Goal: Task Accomplishment & Management: Manage account settings

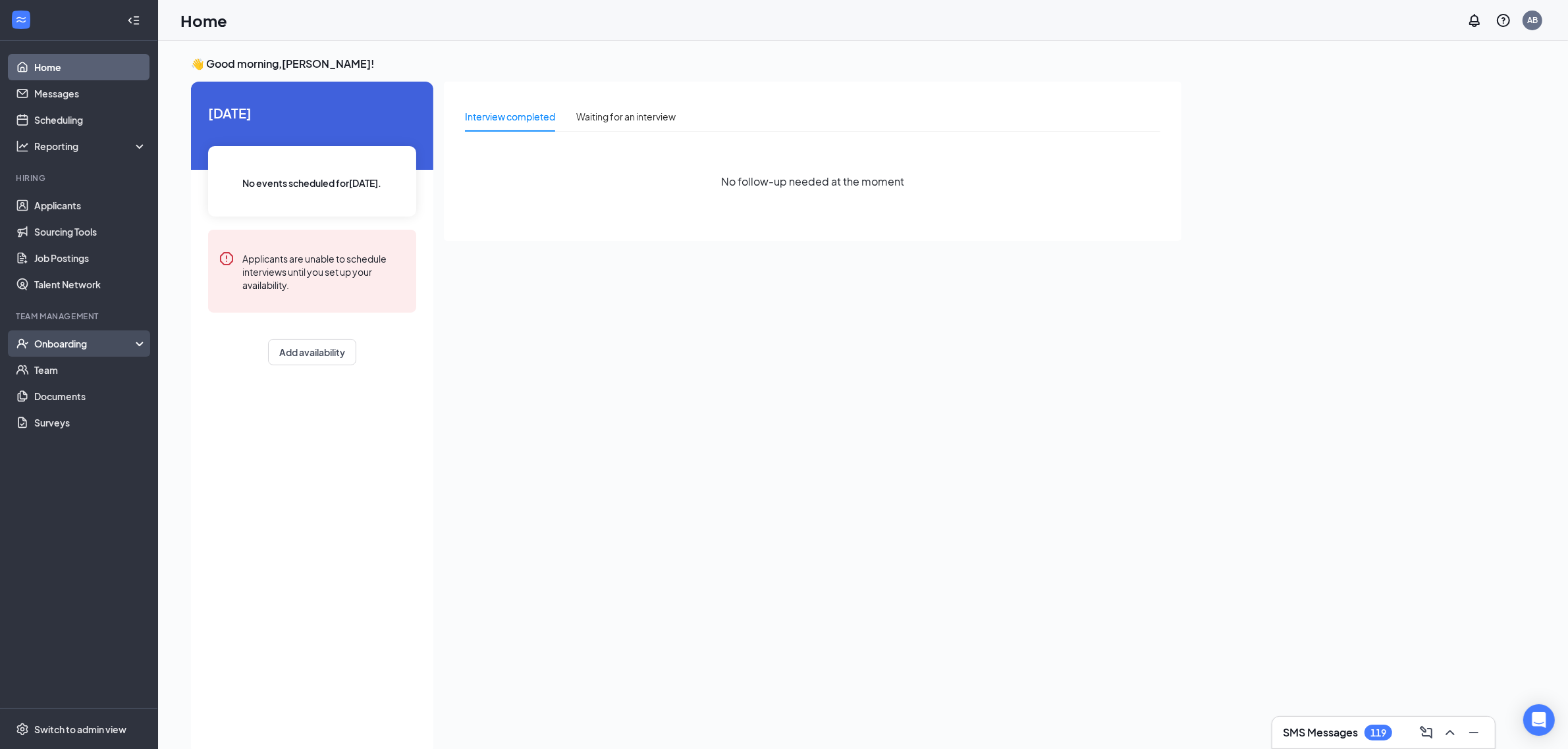
click at [135, 349] on div "Onboarding" at bounding box center [79, 343] width 158 height 26
click at [116, 376] on link "Overview" at bounding box center [90, 369] width 113 height 26
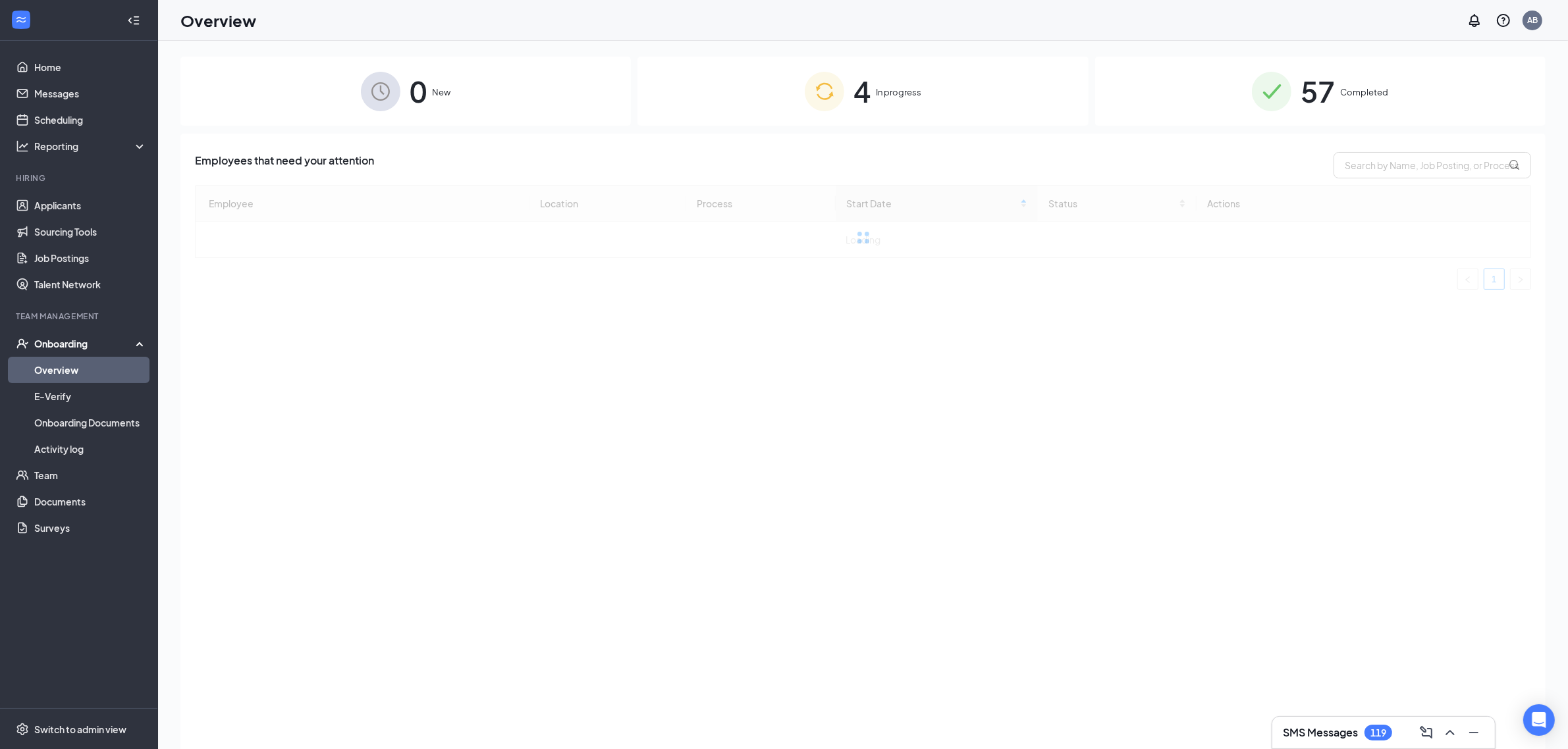
click at [982, 123] on div "4 In progress" at bounding box center [862, 91] width 450 height 69
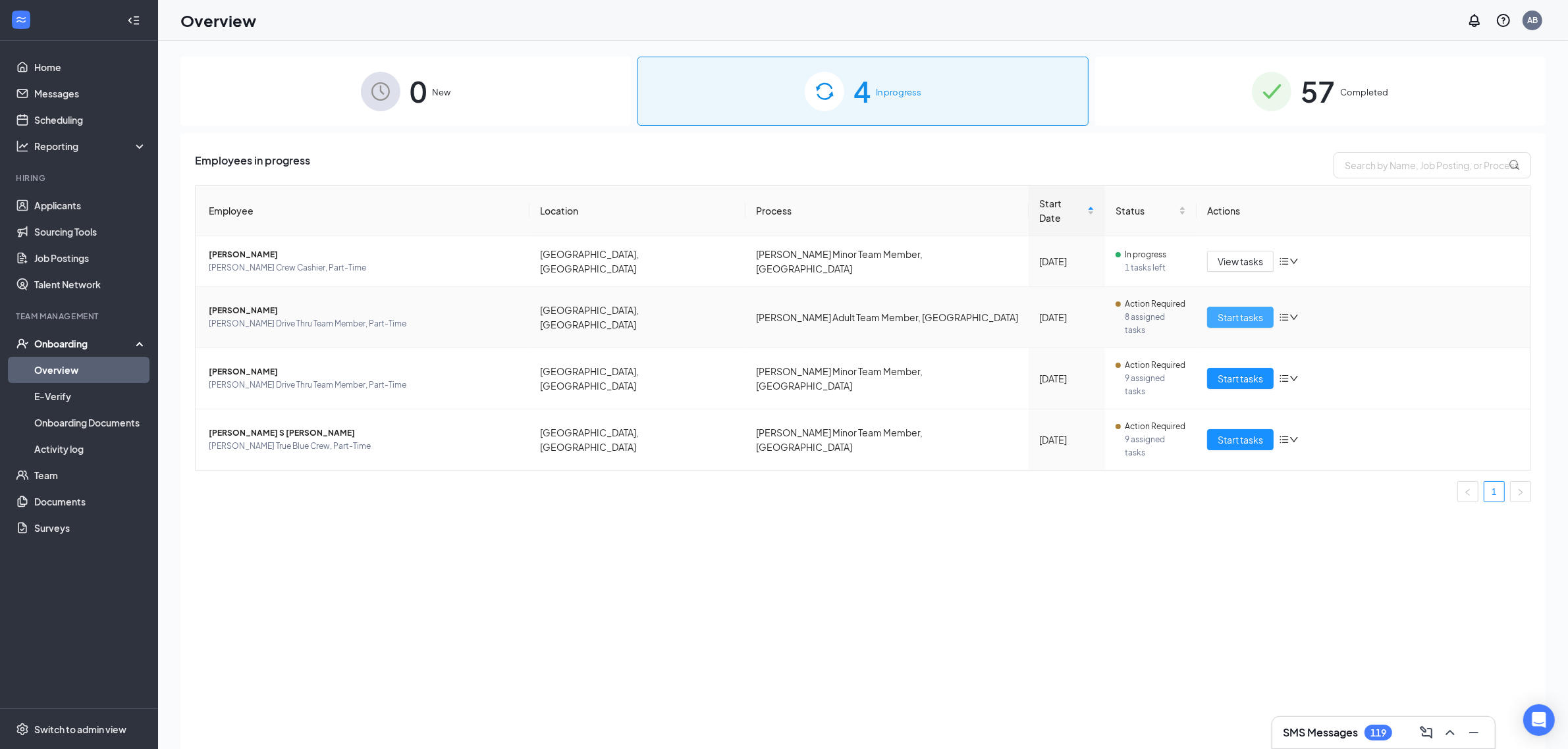
click at [1260, 310] on span "Start tasks" at bounding box center [1240, 317] width 45 height 15
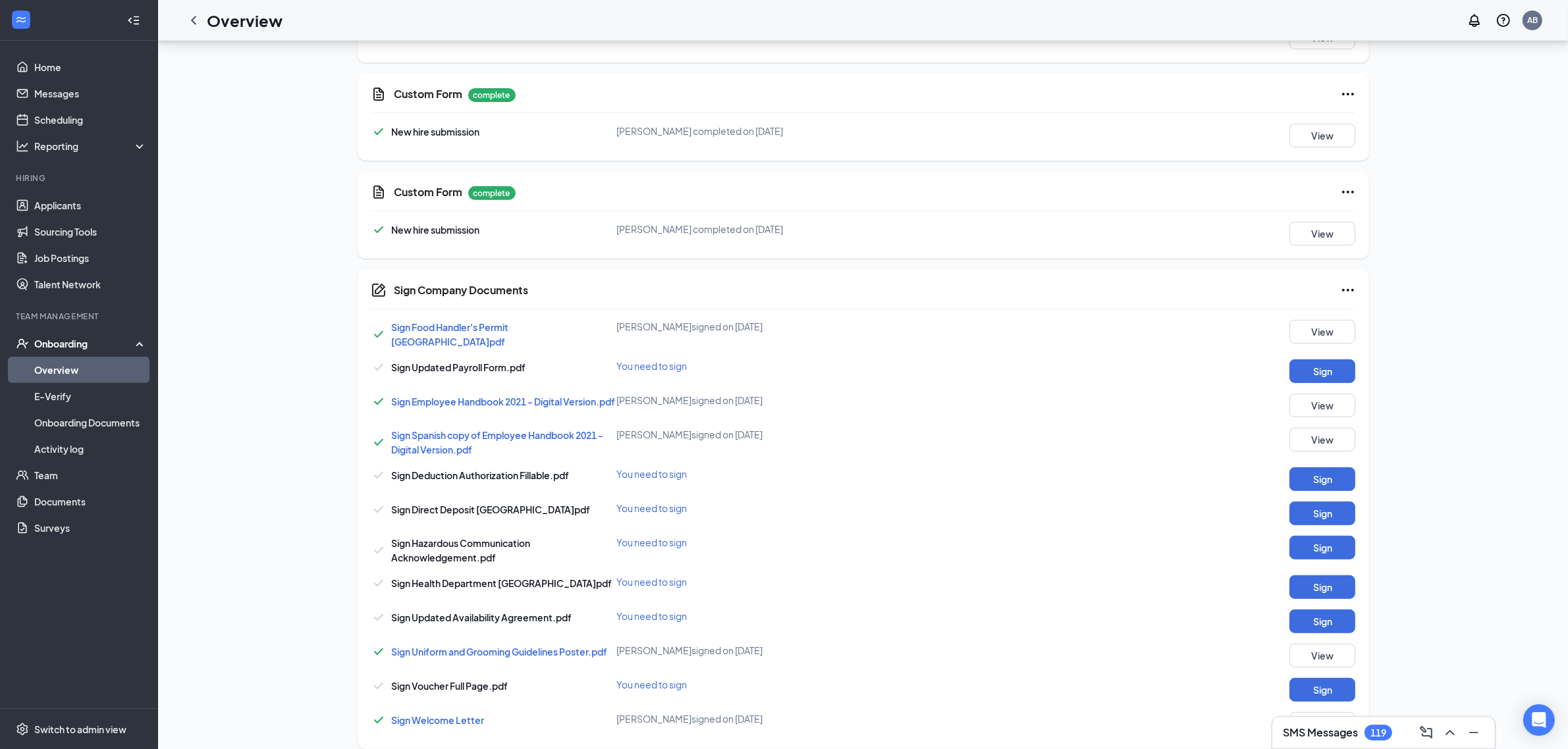
scroll to position [620, 0]
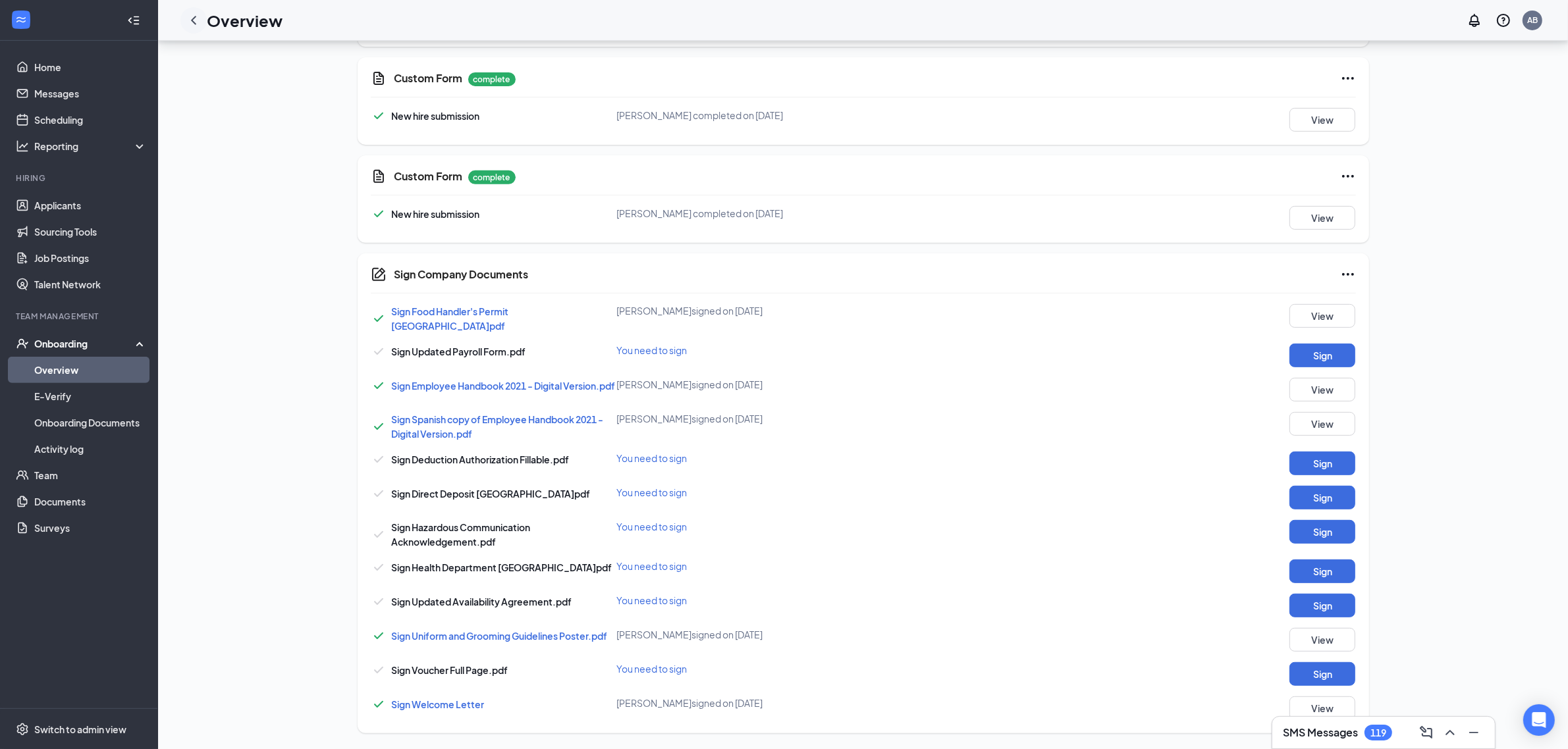
click at [191, 24] on icon "ChevronLeft" at bounding box center [193, 21] width 16 height 16
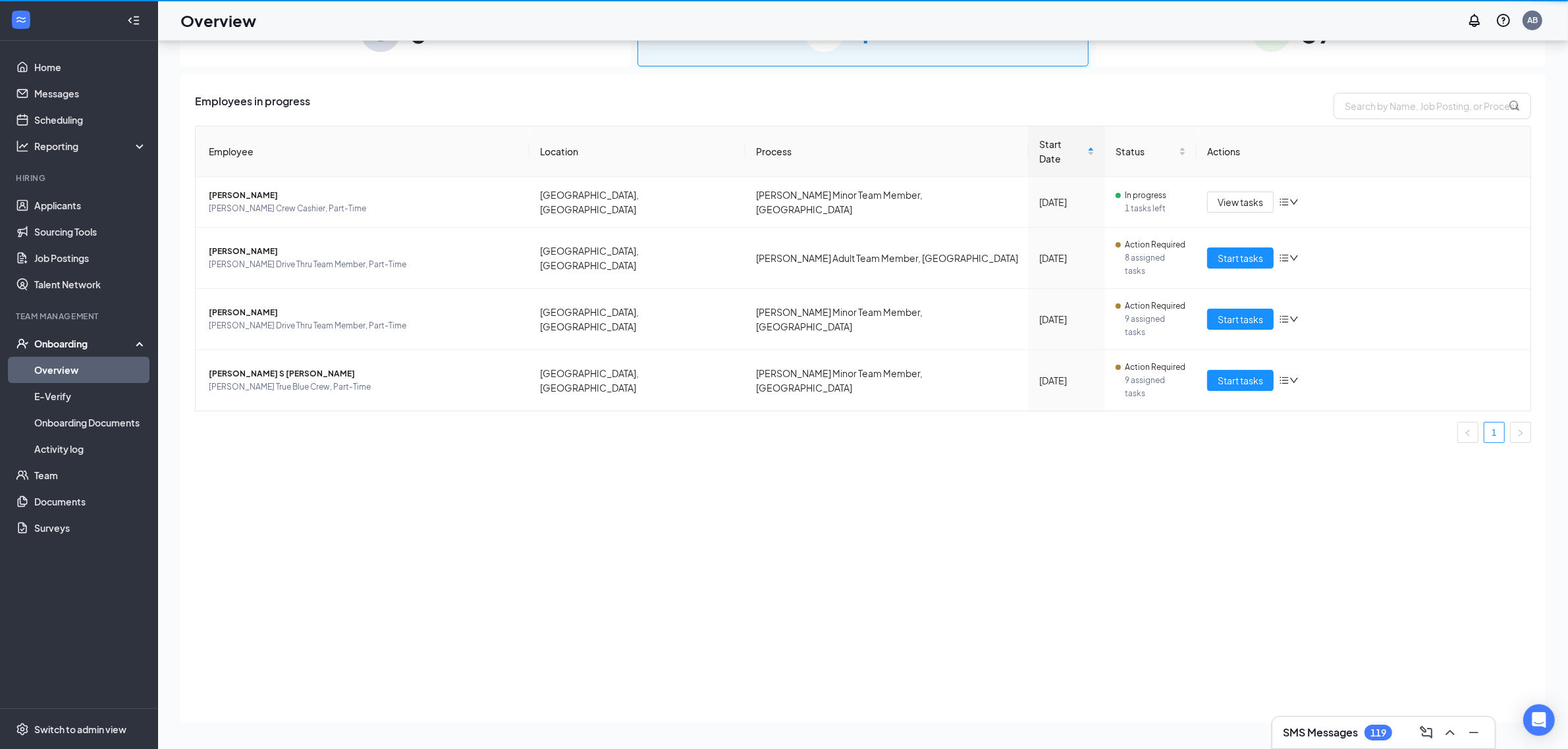
scroll to position [59, 0]
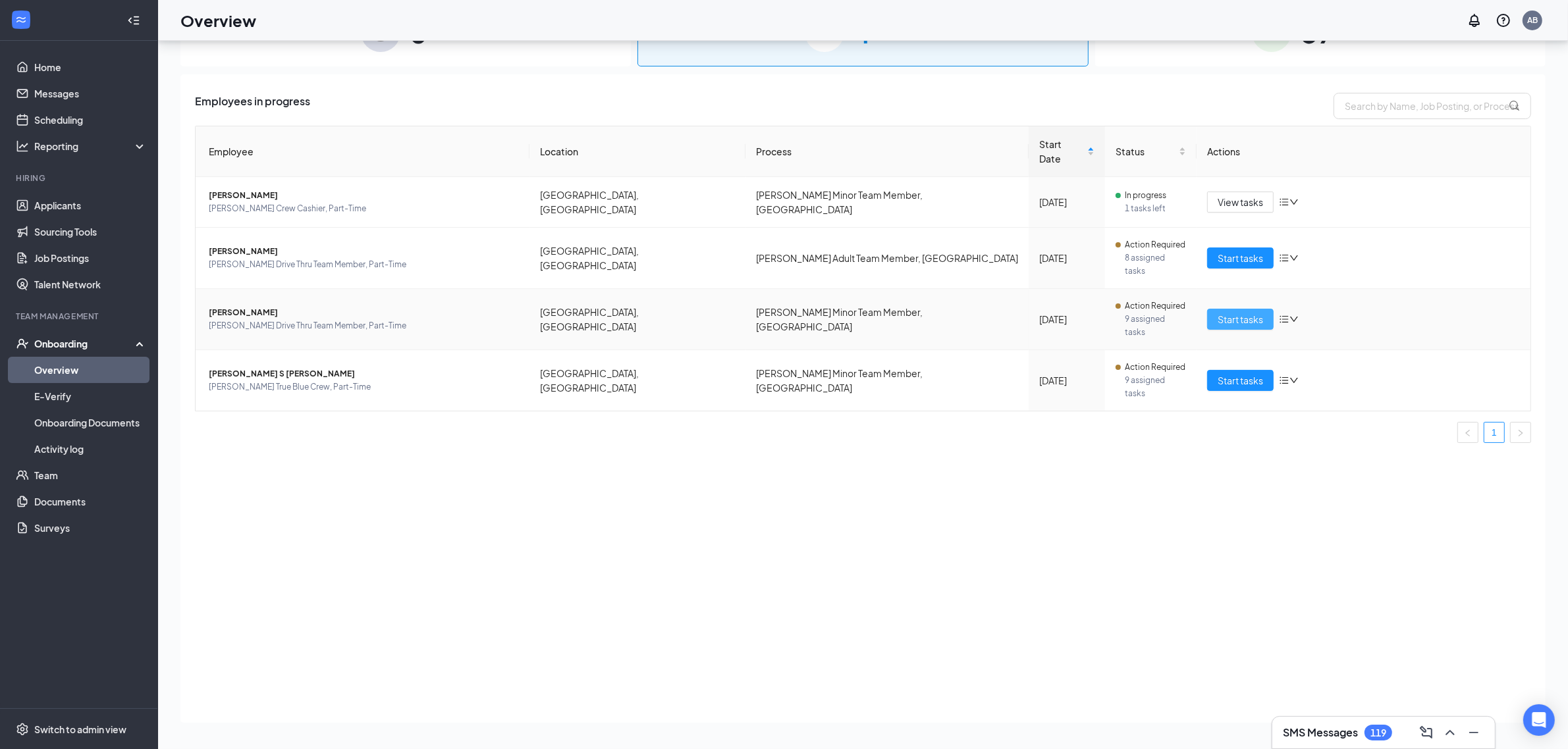
click at [1258, 312] on span "Start tasks" at bounding box center [1240, 319] width 45 height 15
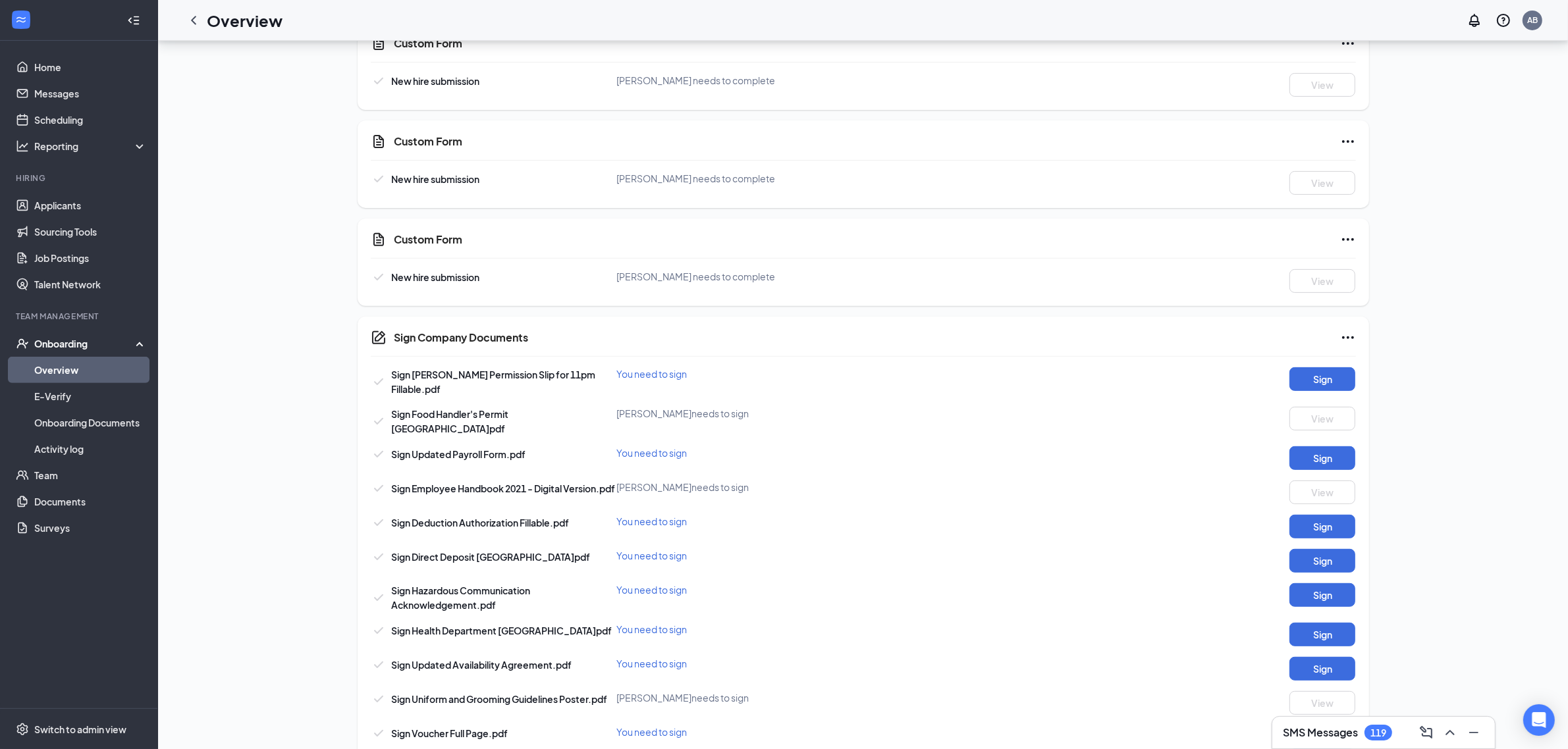
scroll to position [610, 0]
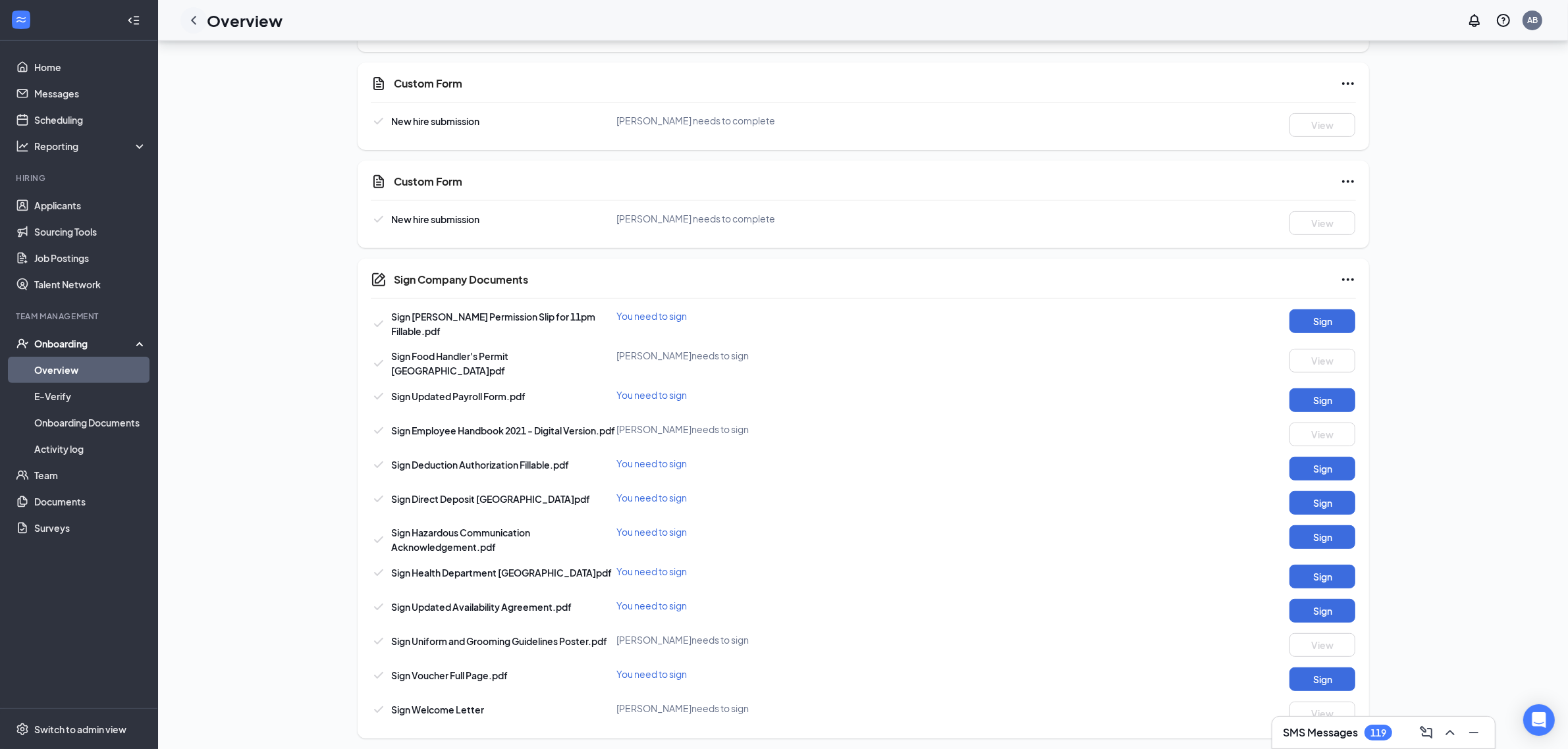
click at [199, 17] on icon "ChevronLeft" at bounding box center [193, 21] width 16 height 16
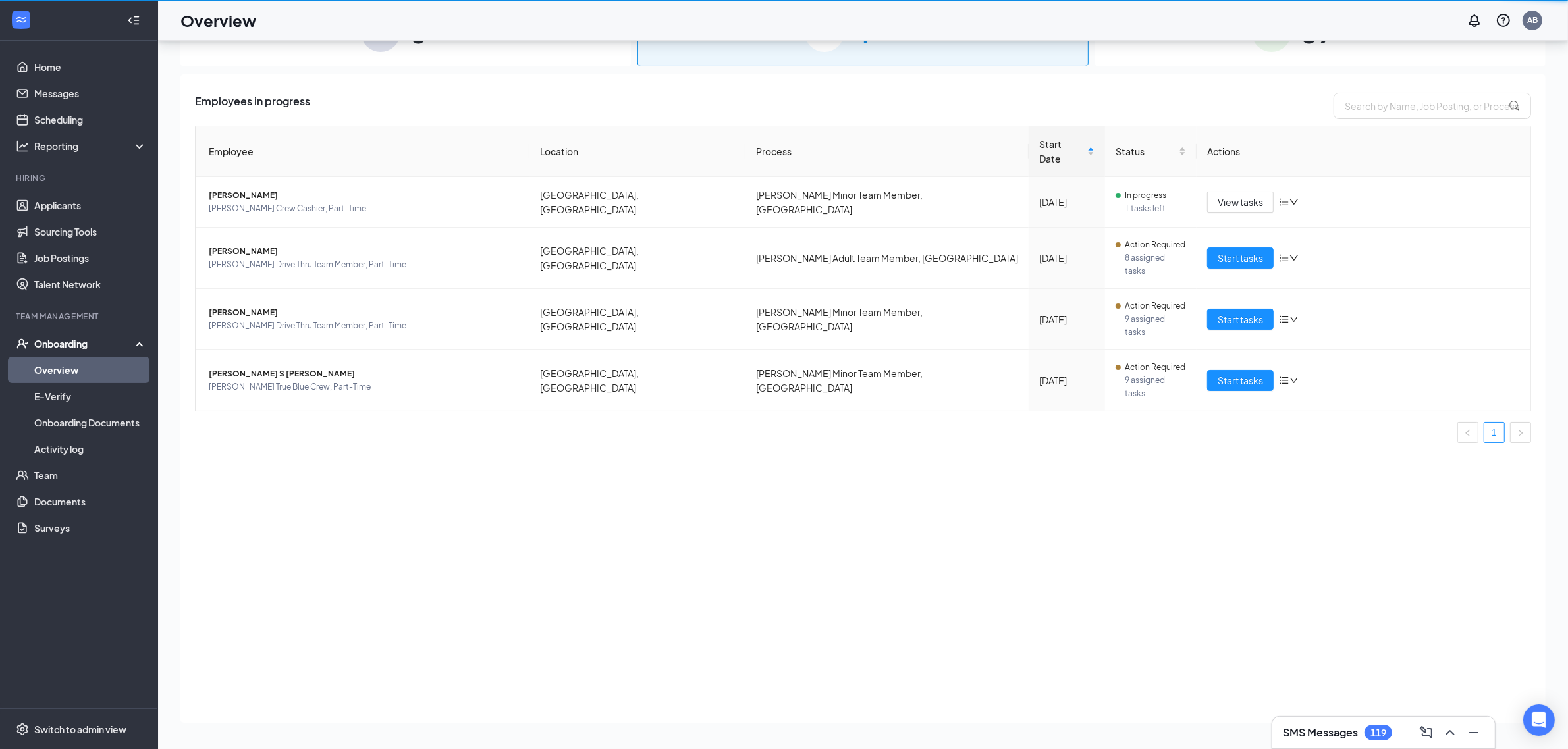
scroll to position [59, 0]
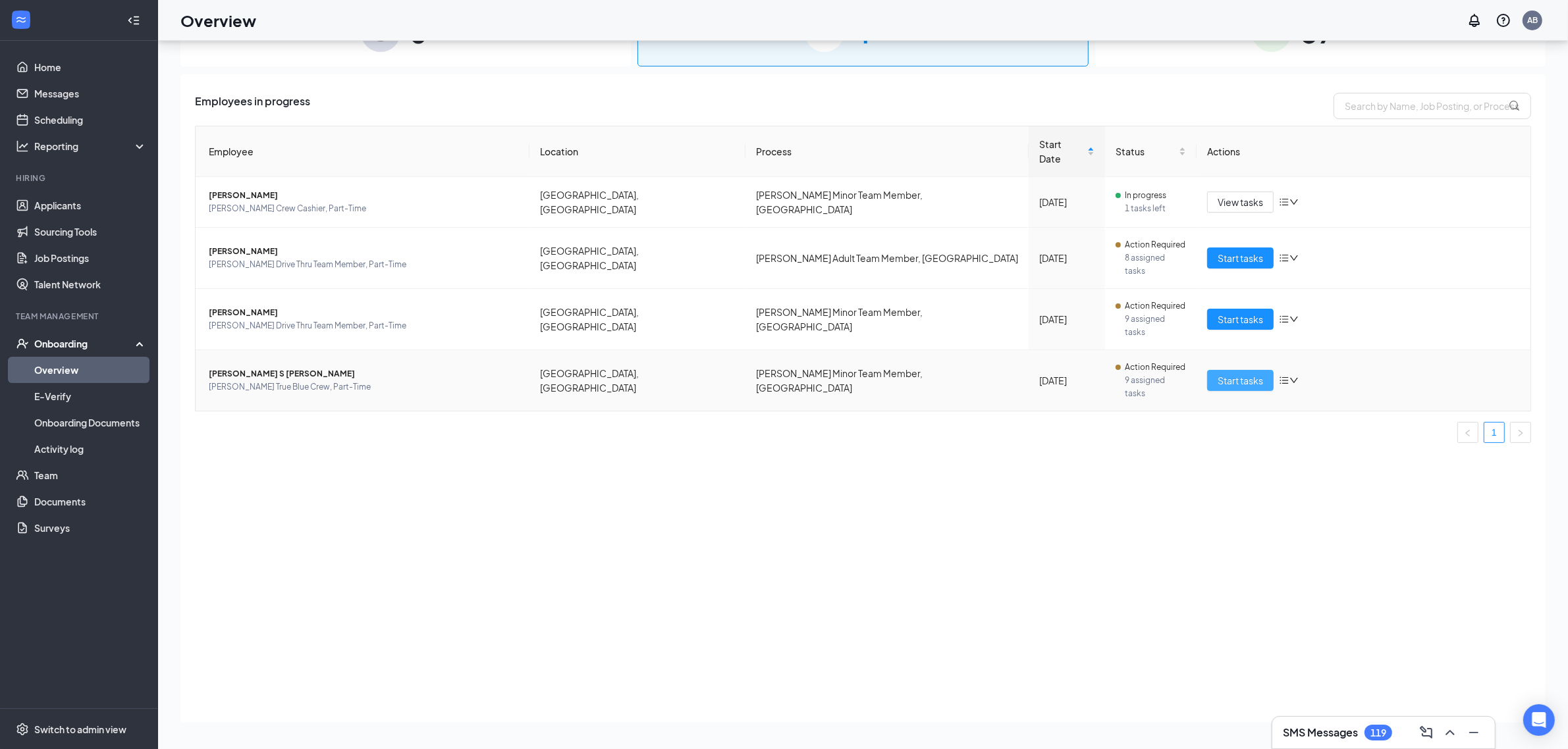
click at [1266, 370] on button "Start tasks" at bounding box center [1240, 381] width 67 height 21
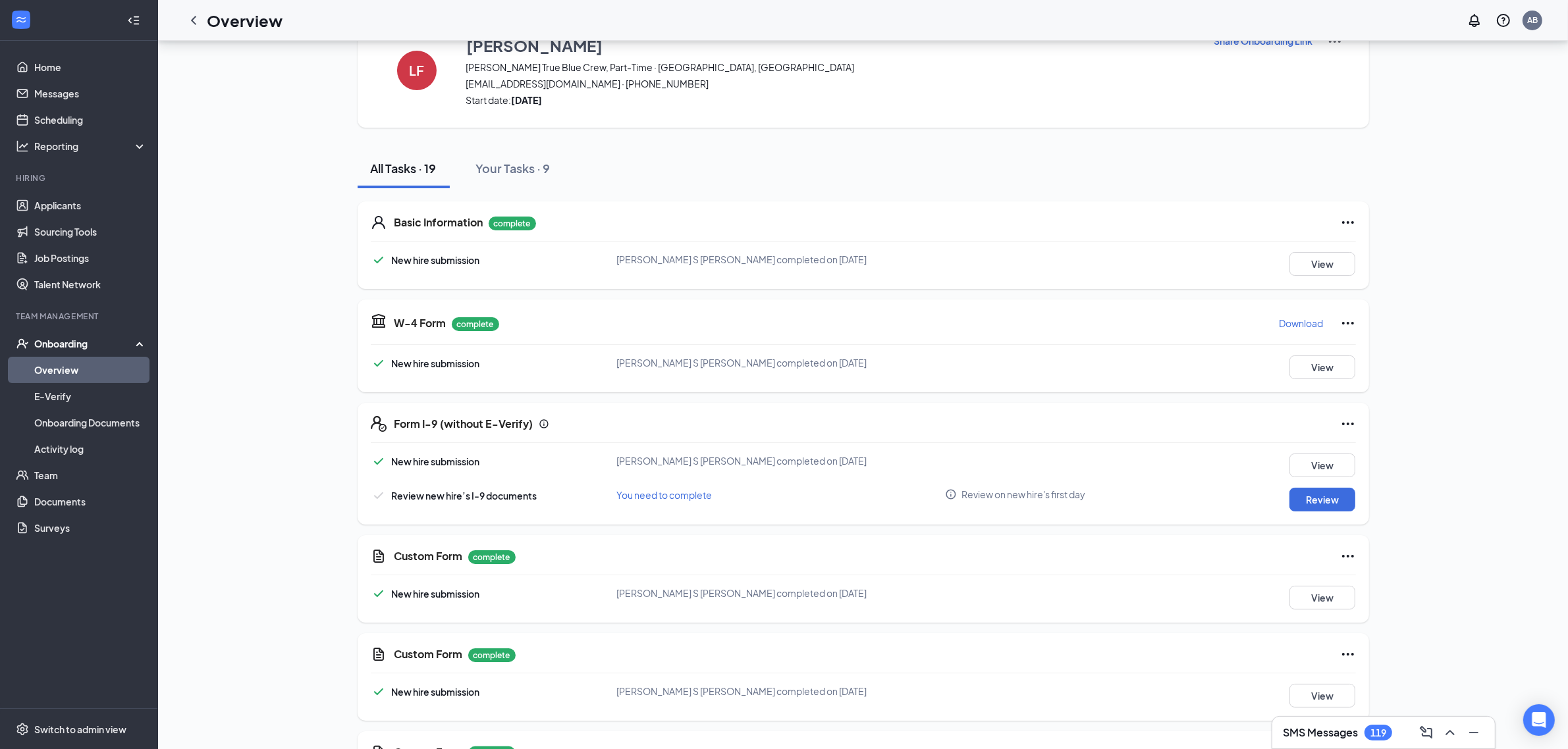
scroll to position [39, 0]
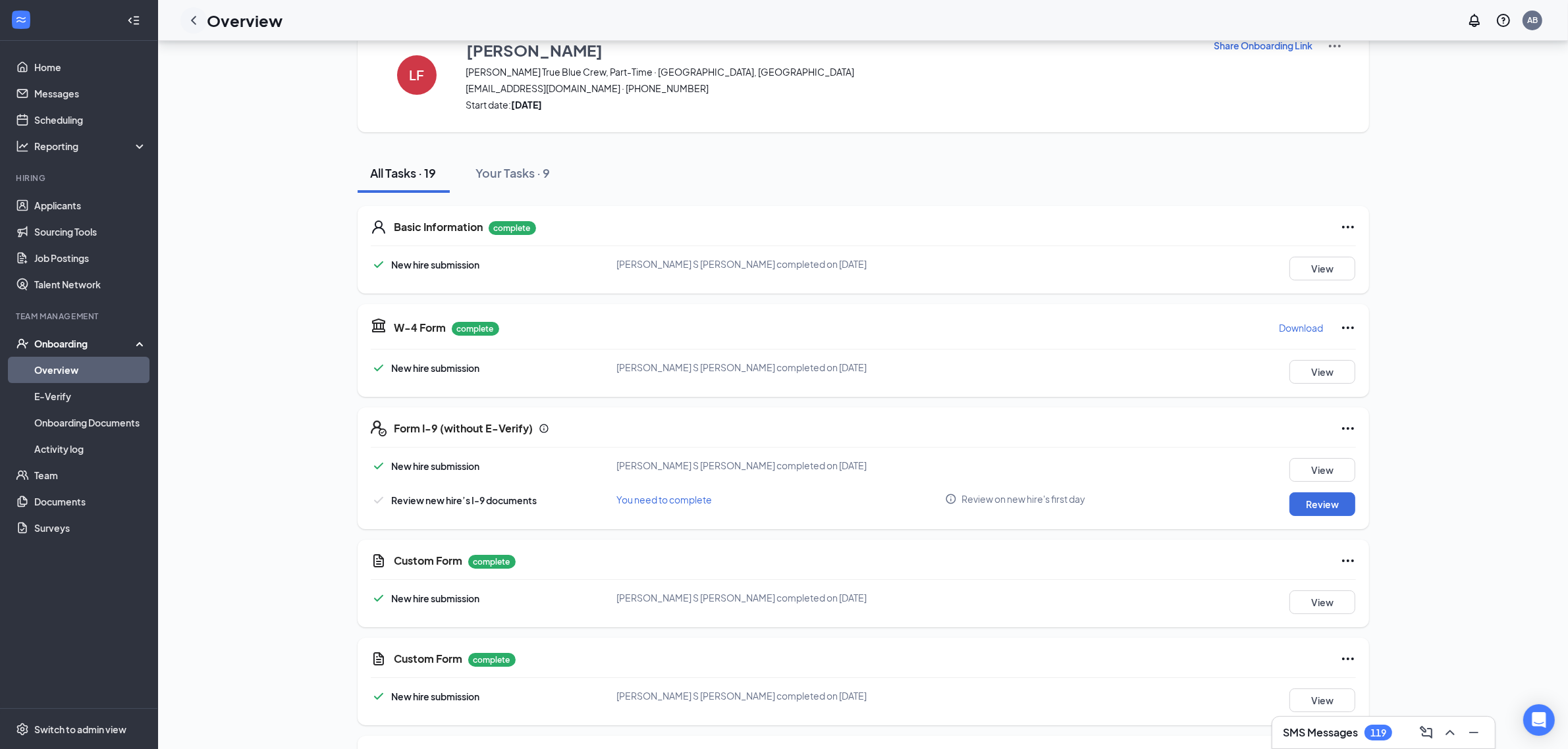
click at [195, 13] on icon "ChevronLeft" at bounding box center [193, 21] width 16 height 16
